Goal: Navigation & Orientation: Find specific page/section

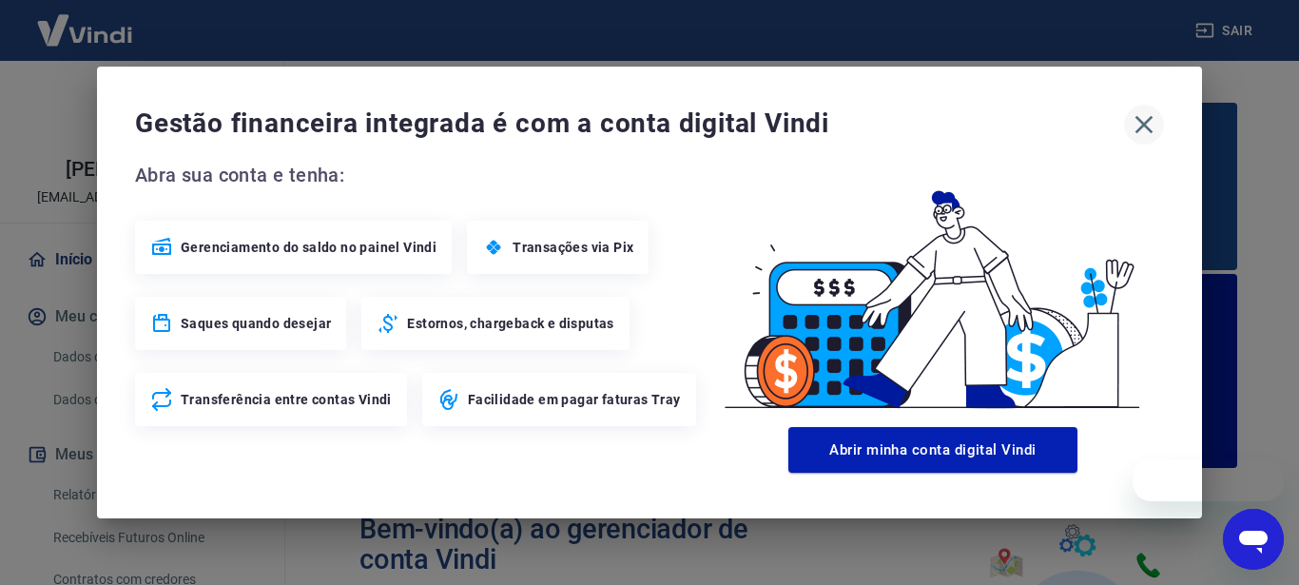
click at [1140, 122] on icon "button" at bounding box center [1145, 125] width 18 height 18
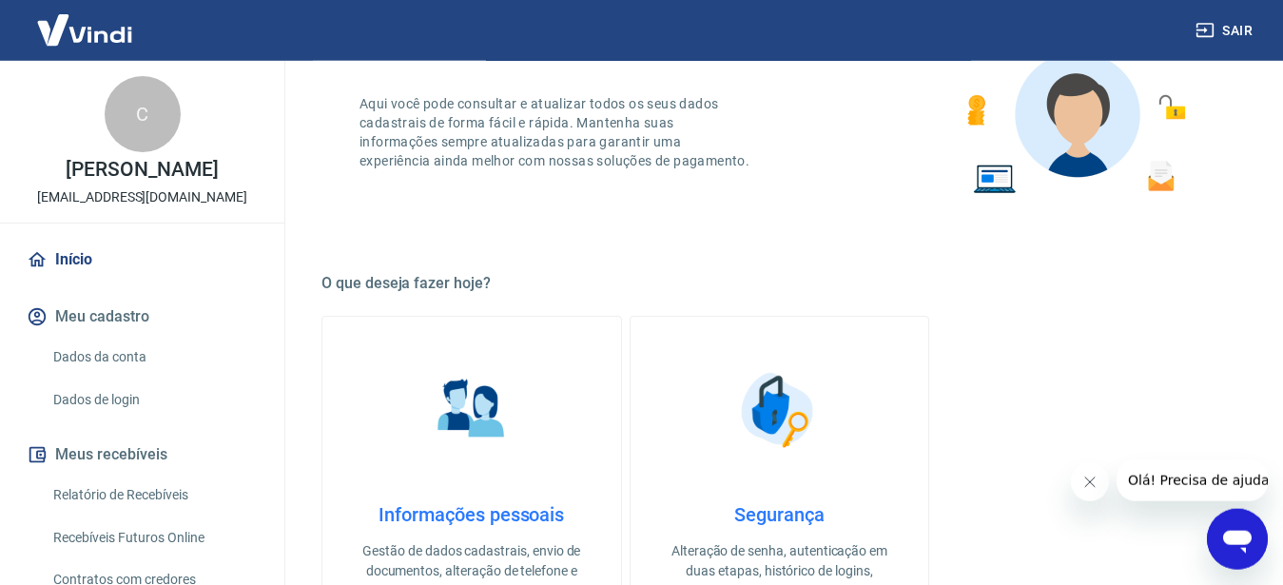
scroll to position [194, 0]
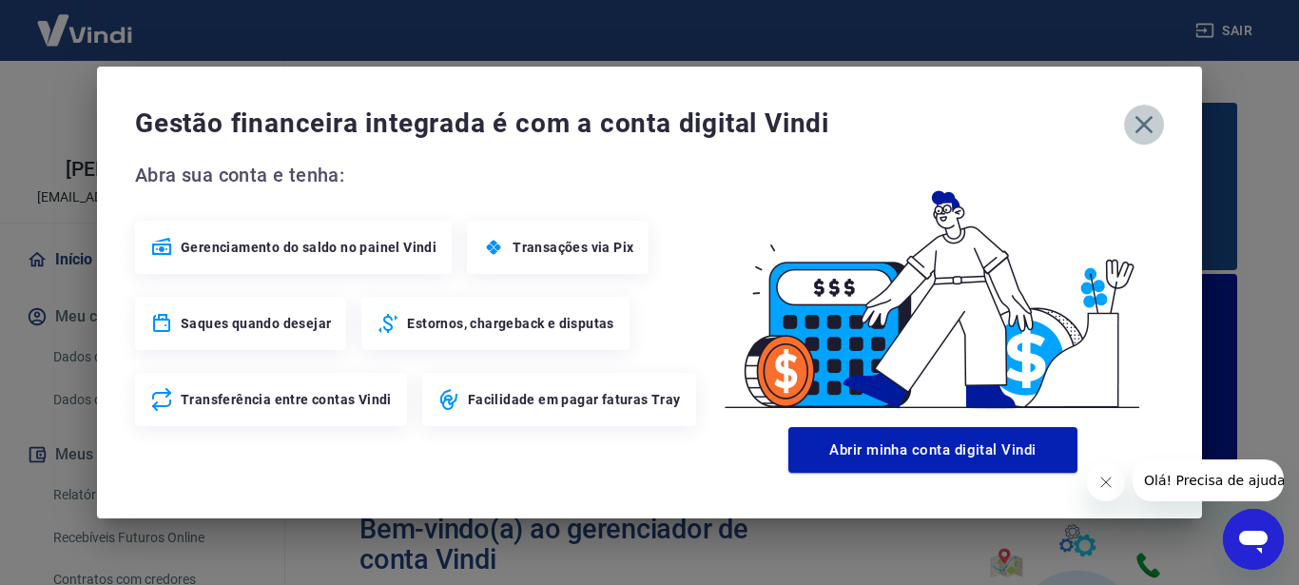
click at [1155, 120] on icon "button" at bounding box center [1144, 124] width 30 height 30
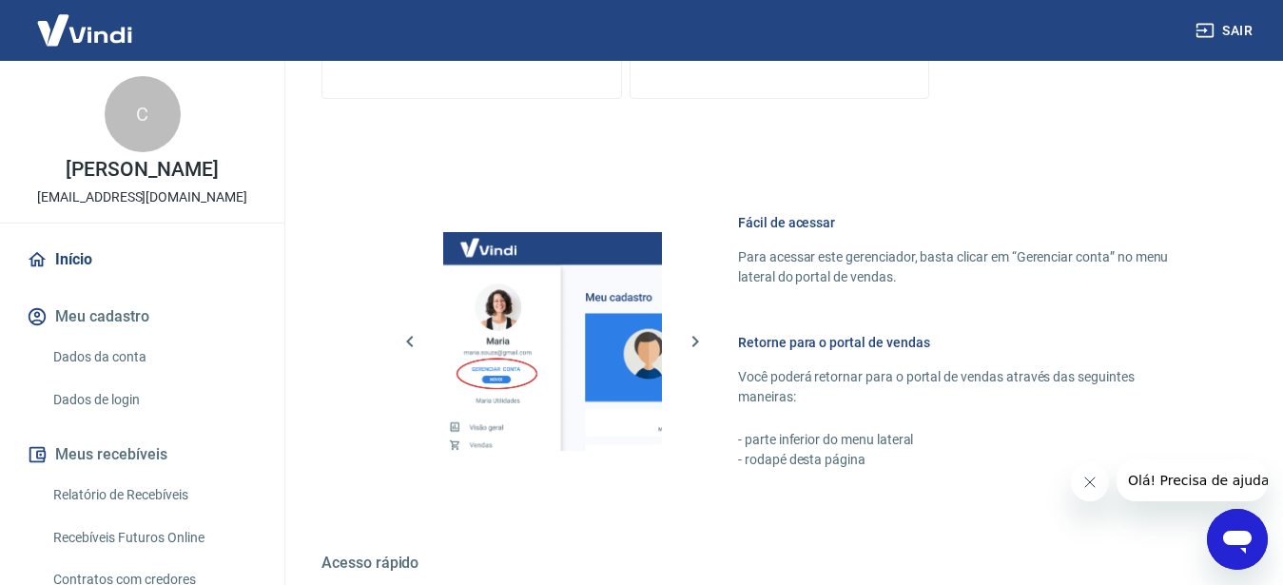
scroll to position [1344, 0]
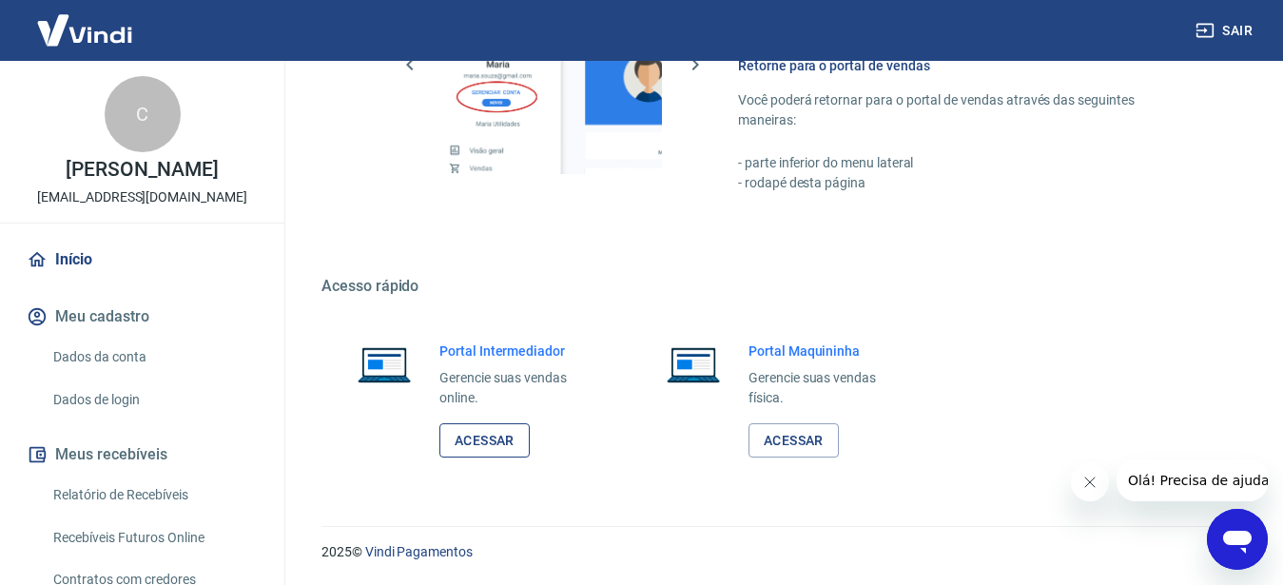
click at [497, 440] on link "Acessar" at bounding box center [484, 440] width 90 height 35
